Goal: Information Seeking & Learning: Compare options

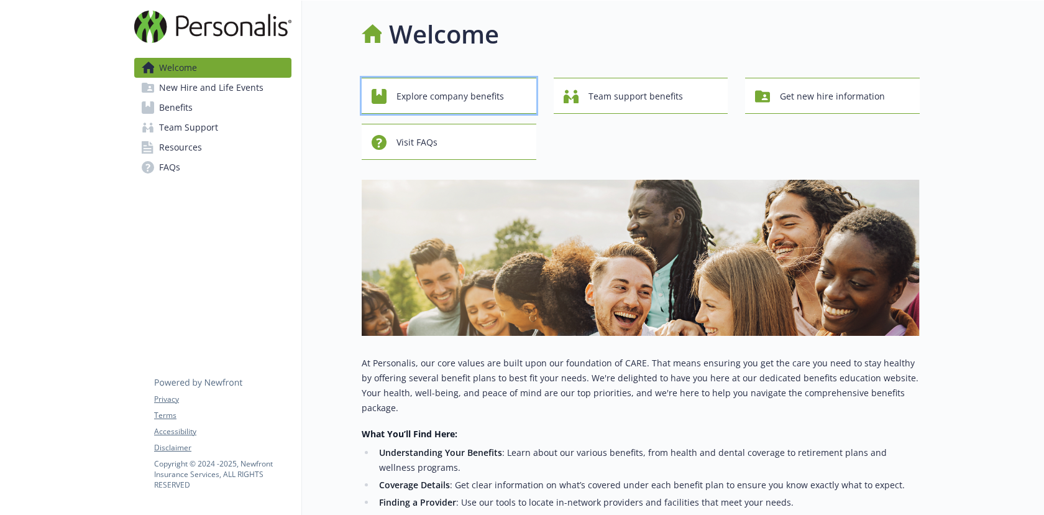
click at [454, 101] on span "Explore company benefits" at bounding box center [451, 97] width 108 height 24
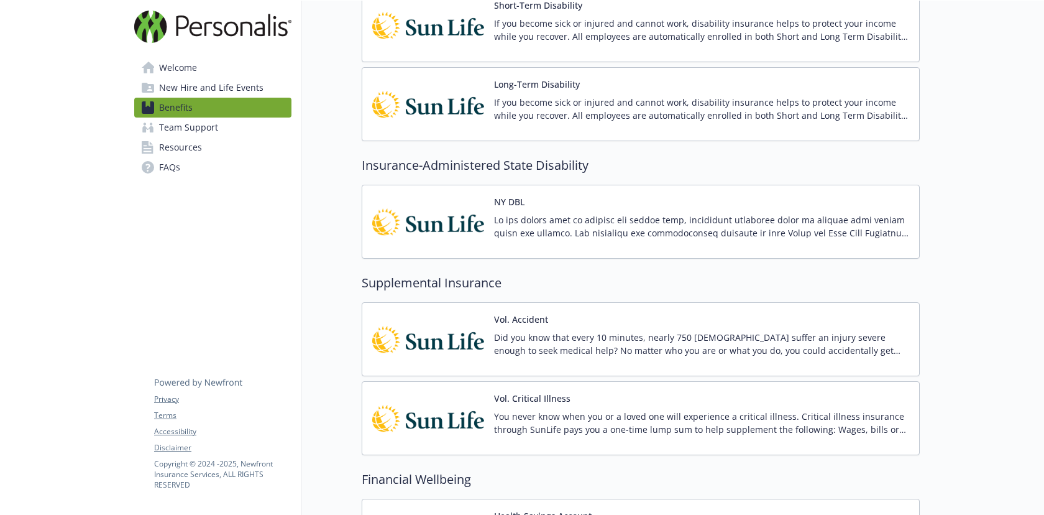
scroll to position [971, 0]
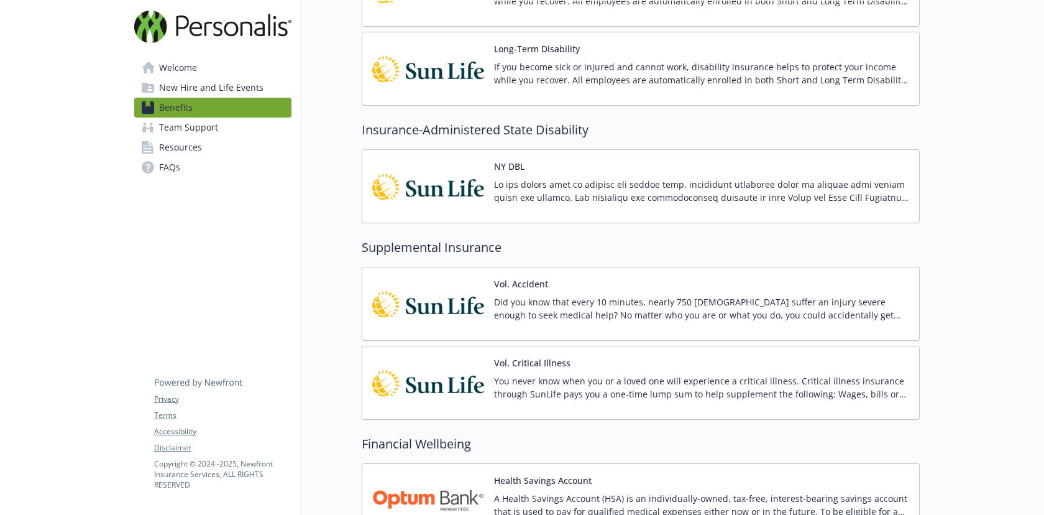
click at [557, 373] on div "Vol. Critical Illness You never know when you or a loved one will experience a …" at bounding box center [701, 382] width 415 height 53
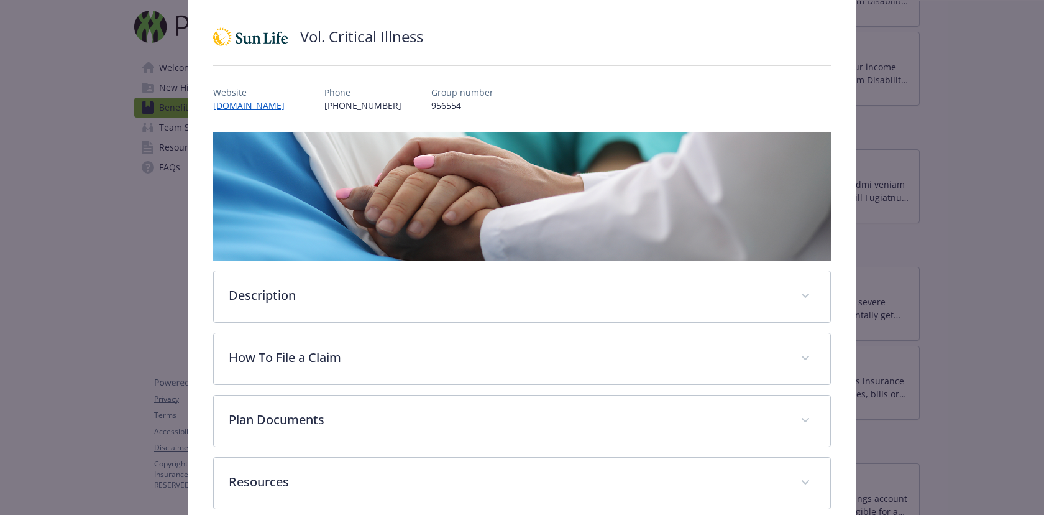
scroll to position [96, 0]
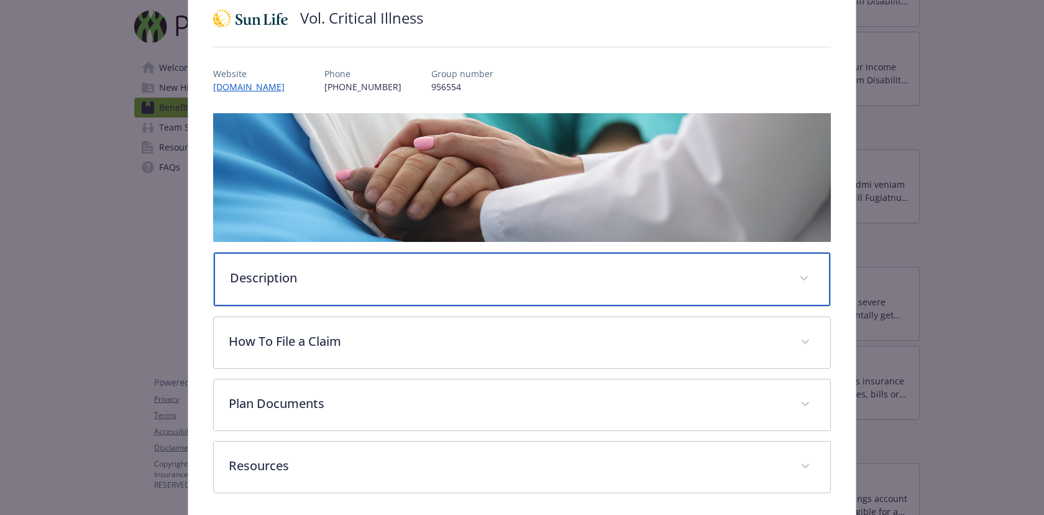
click at [535, 287] on div "Description" at bounding box center [522, 278] width 616 height 53
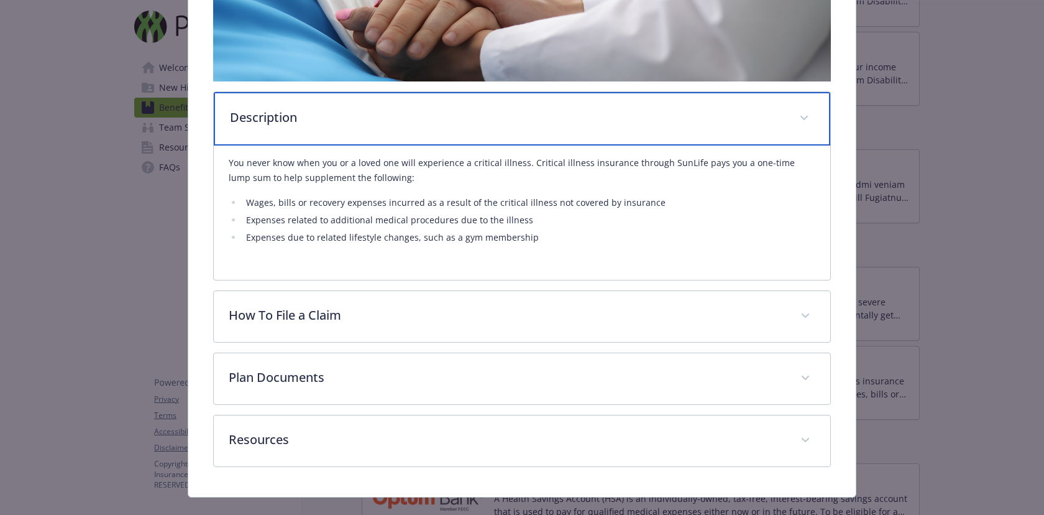
scroll to position [278, 0]
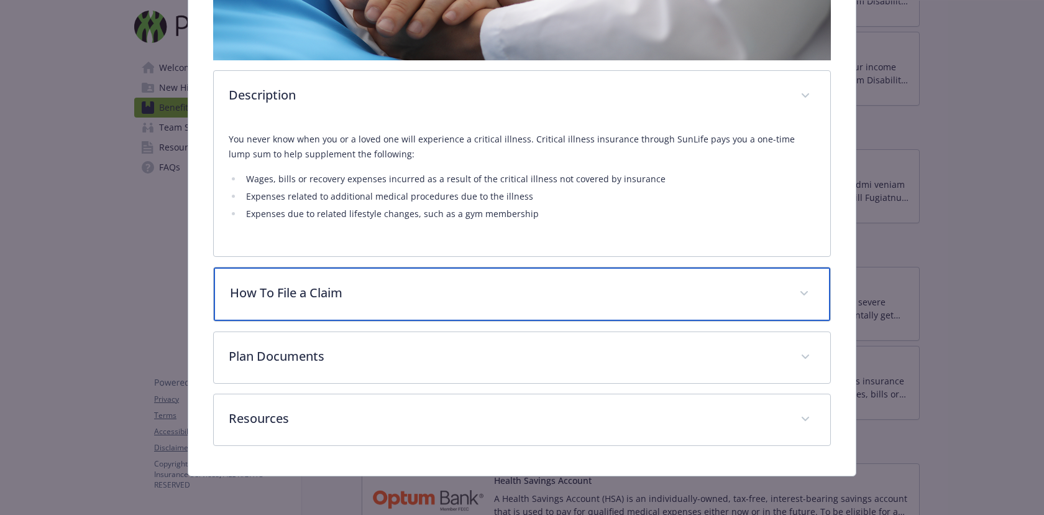
click at [535, 287] on p "How To File a Claim" at bounding box center [507, 292] width 554 height 19
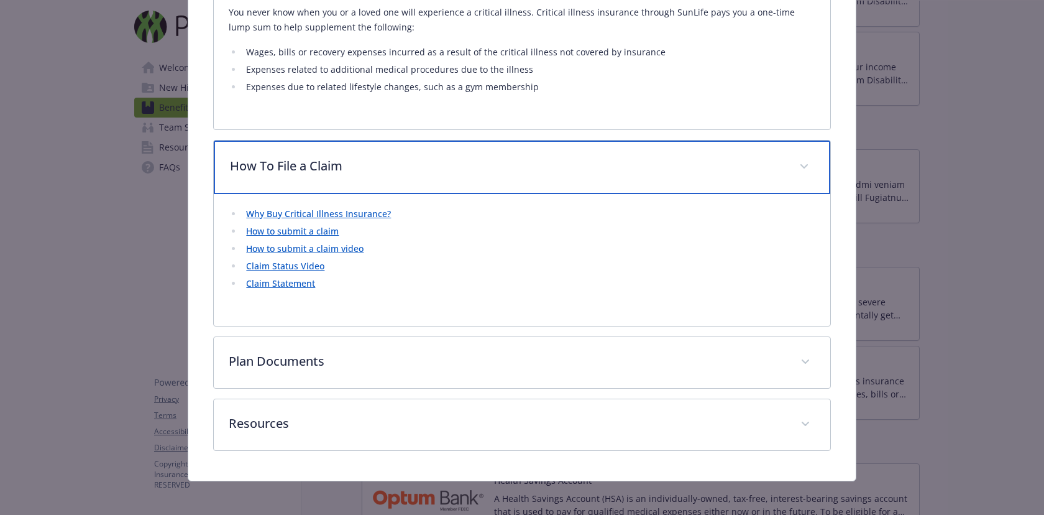
scroll to position [410, 0]
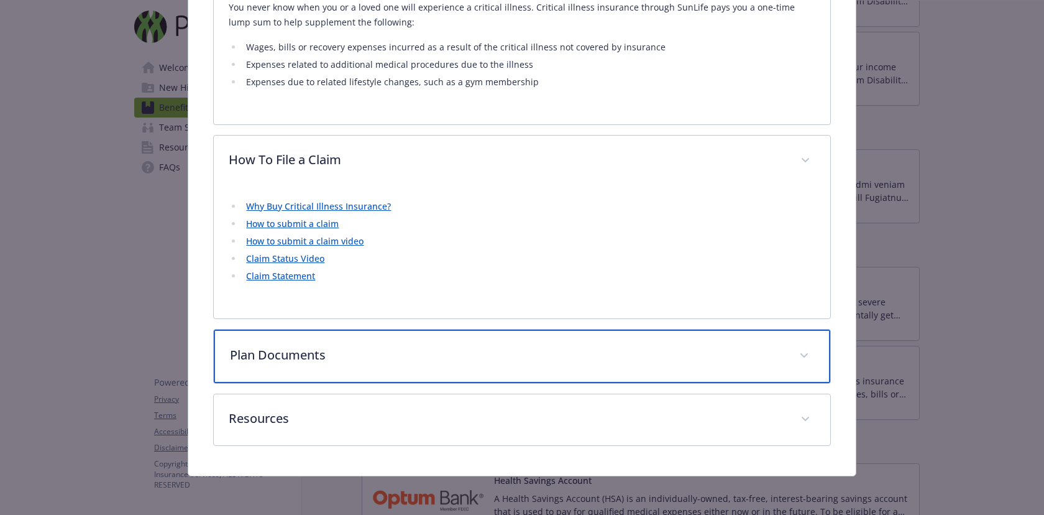
click at [447, 347] on p "Plan Documents" at bounding box center [507, 355] width 554 height 19
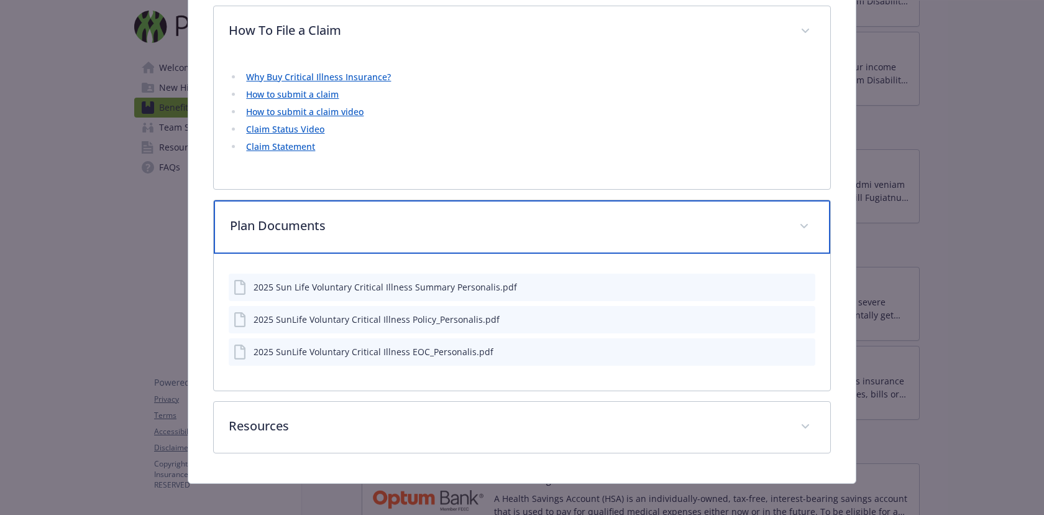
scroll to position [546, 0]
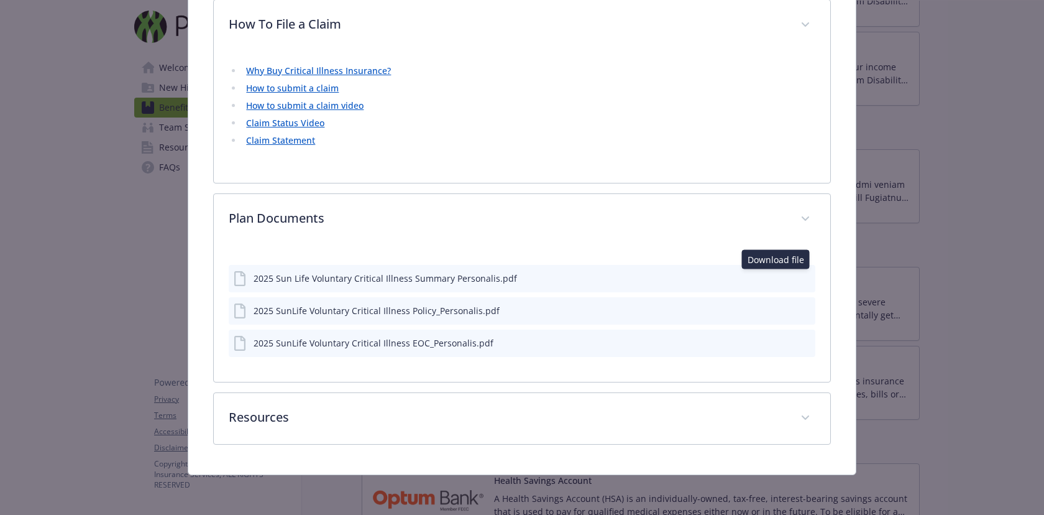
click at [778, 278] on icon "download file" at bounding box center [783, 277] width 10 height 10
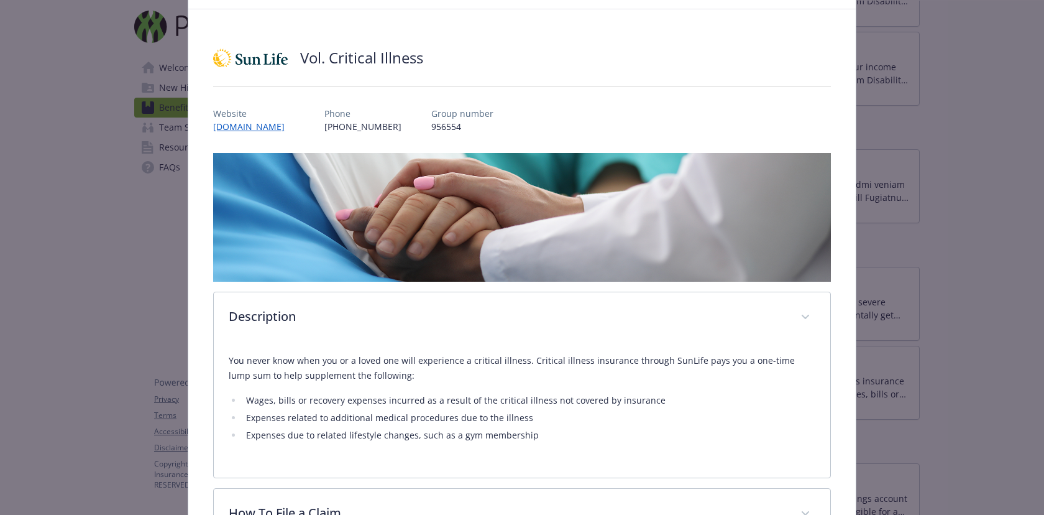
scroll to position [0, 0]
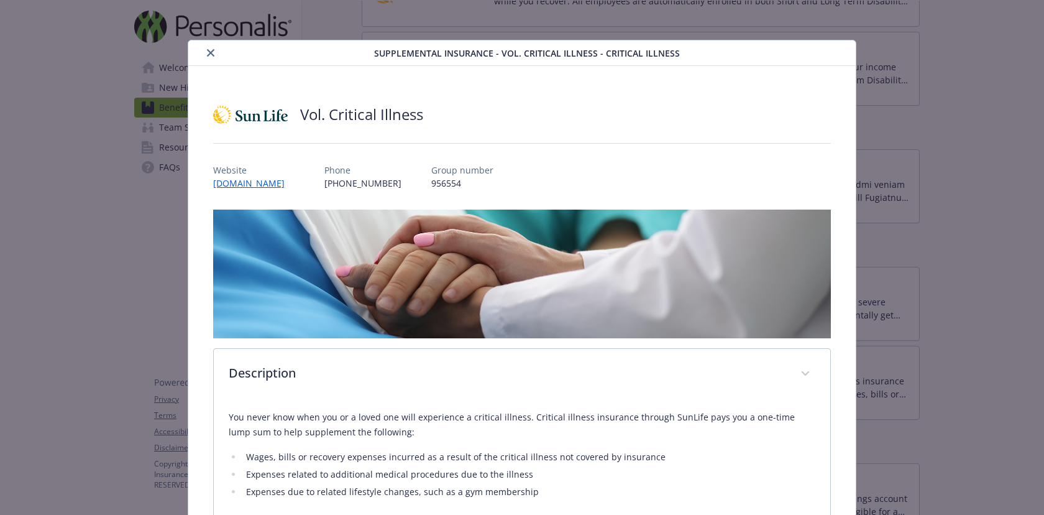
click at [211, 55] on icon "close" at bounding box center [210, 52] width 7 height 7
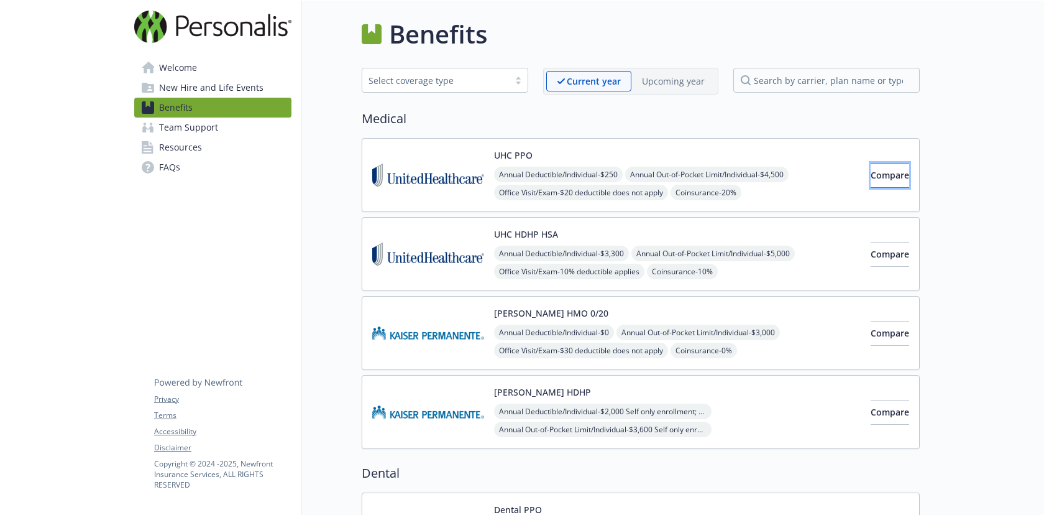
click at [871, 177] on span "Compare" at bounding box center [890, 175] width 39 height 12
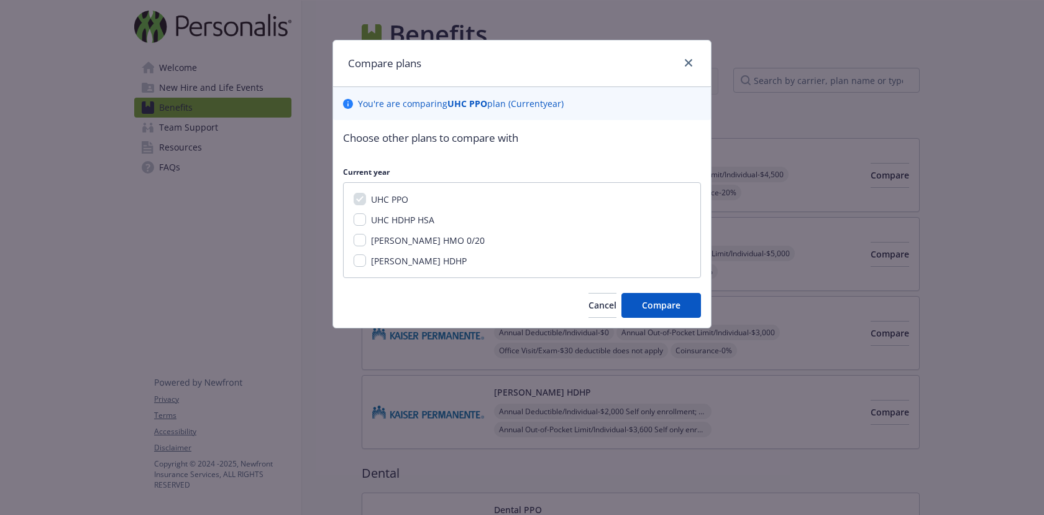
click at [379, 218] on span "UHC HDHP HSA" at bounding box center [402, 220] width 63 height 12
click at [366, 218] on input "UHC HDHP HSA" at bounding box center [360, 219] width 12 height 12
checkbox input "true"
click at [647, 310] on span "Compare" at bounding box center [661, 305] width 39 height 12
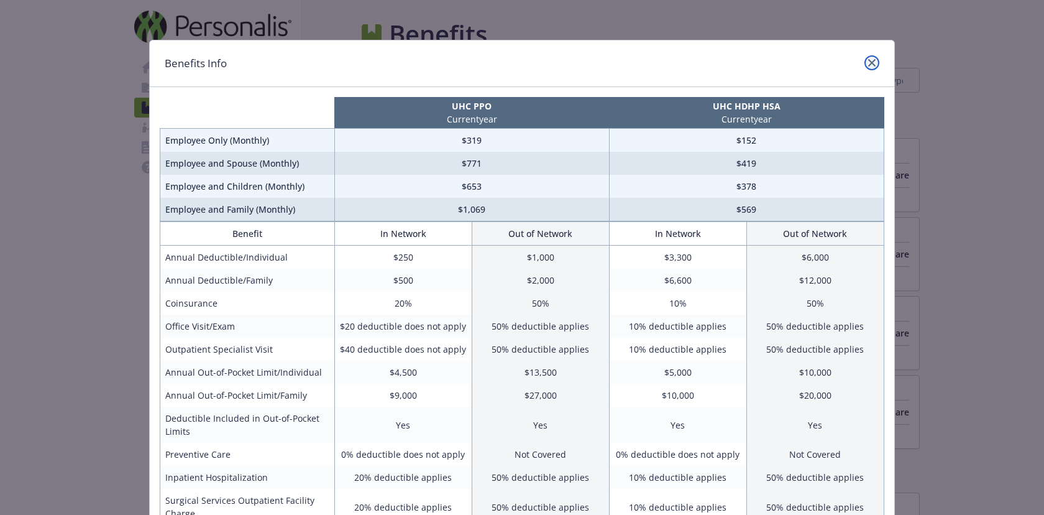
click at [868, 61] on icon "close" at bounding box center [871, 62] width 7 height 7
